Goal: Check status: Check status

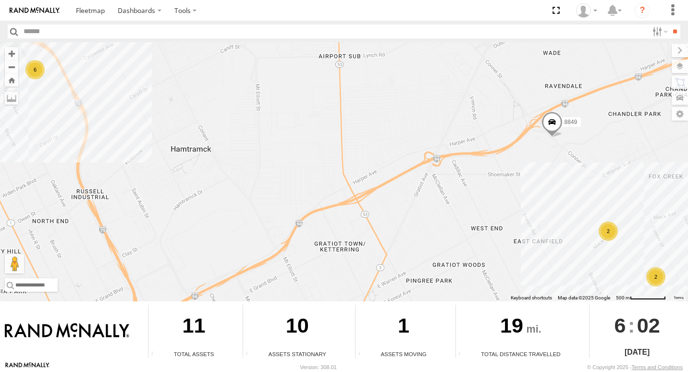
click at [657, 277] on div "2" at bounding box center [655, 276] width 19 height 19
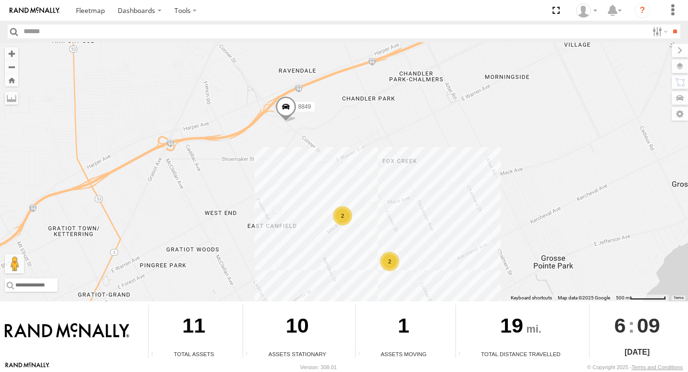
drag, startPoint x: 513, startPoint y: 231, endPoint x: 245, endPoint y: 213, distance: 267.7
click at [245, 213] on div "6 2 2 8849" at bounding box center [344, 171] width 688 height 259
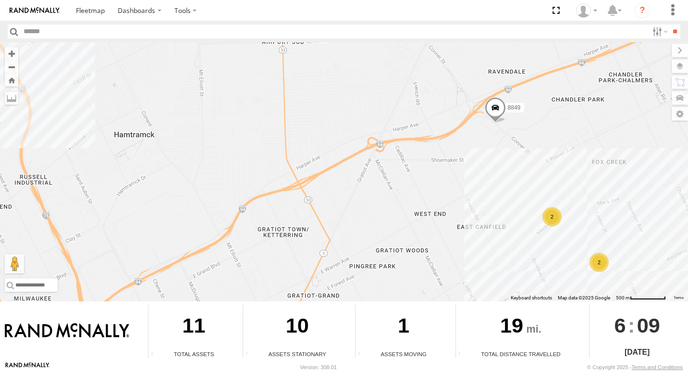
drag, startPoint x: 456, startPoint y: 217, endPoint x: 372, endPoint y: 198, distance: 86.7
click at [372, 198] on div "6 2 2 8849" at bounding box center [344, 171] width 688 height 259
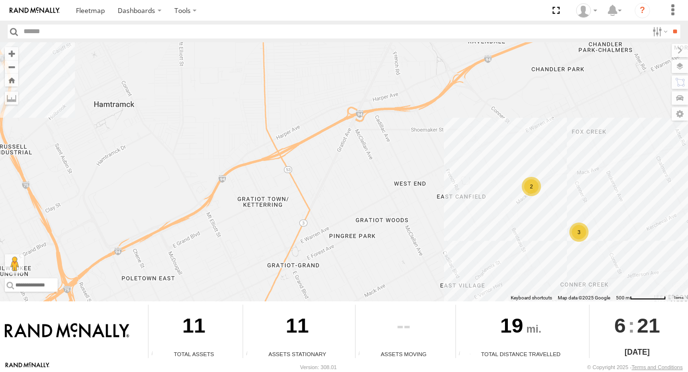
drag, startPoint x: 444, startPoint y: 177, endPoint x: 368, endPoint y: 132, distance: 89.4
click at [368, 132] on div "6 2 3" at bounding box center [344, 171] width 688 height 259
click at [579, 231] on div "3" at bounding box center [578, 231] width 19 height 19
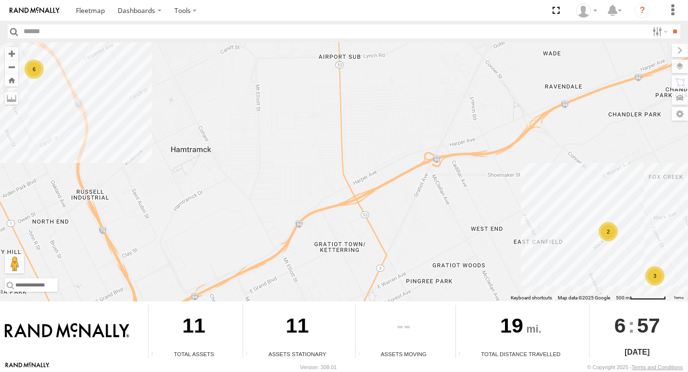
click at [615, 235] on div "2" at bounding box center [608, 231] width 19 height 19
click at [605, 238] on div "3" at bounding box center [609, 232] width 19 height 19
click at [591, 231] on div "7 3 8849" at bounding box center [344, 171] width 688 height 259
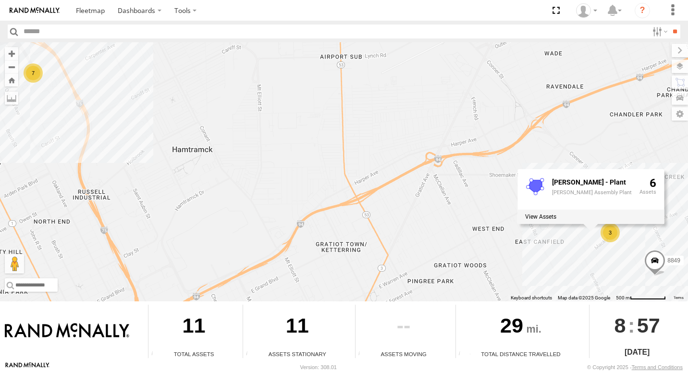
click at [597, 241] on div "7 3 8849 MACK - Plant Mack Assembly Plant 6" at bounding box center [344, 171] width 688 height 259
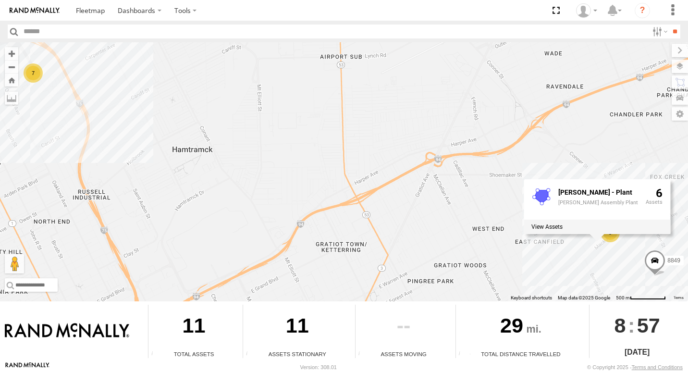
click at [610, 242] on div "7 3 8849 MACK - Plant Mack Assembly Plant 6" at bounding box center [344, 171] width 688 height 259
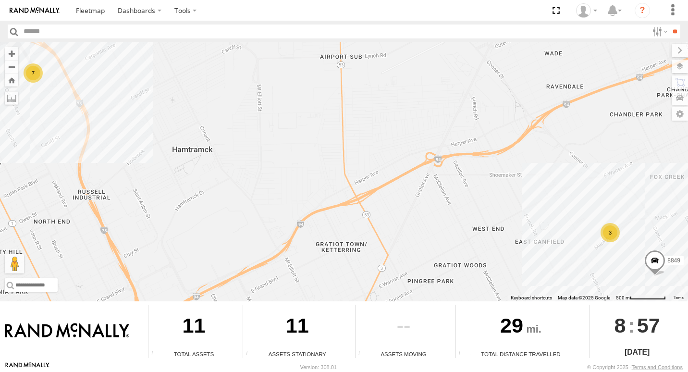
click at [613, 241] on div "3" at bounding box center [610, 232] width 19 height 19
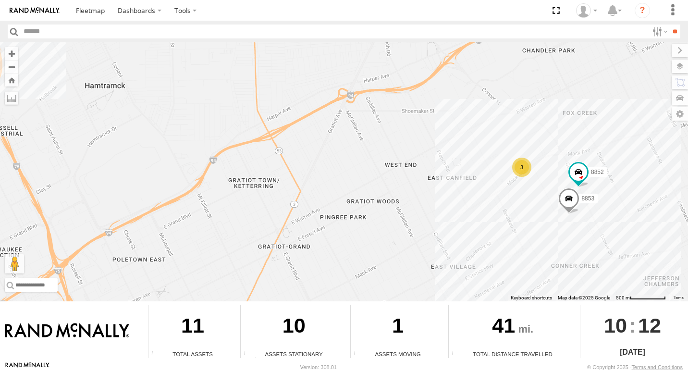
drag, startPoint x: 471, startPoint y: 235, endPoint x: 448, endPoint y: 228, distance: 24.8
click at [448, 228] on div "3 8853 8852" at bounding box center [344, 171] width 688 height 259
